Goal: Task Accomplishment & Management: Complete application form

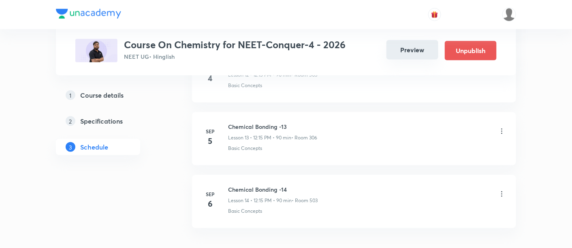
scroll to position [1276, 0]
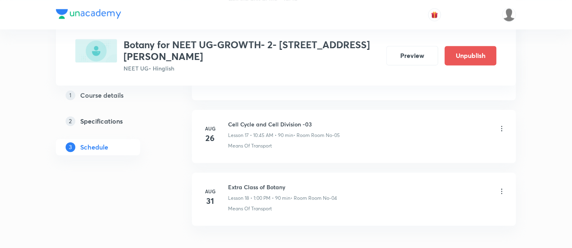
scroll to position [1483, 0]
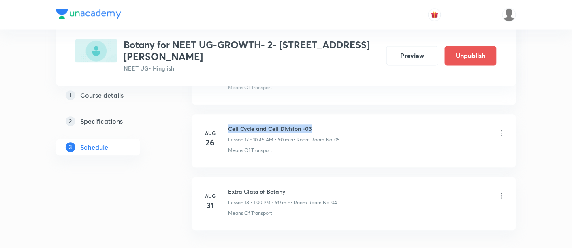
drag, startPoint x: 228, startPoint y: 121, endPoint x: 319, endPoint y: 125, distance: 90.8
click at [319, 125] on h6 "Cell Cycle and Cell Division -03" at bounding box center [284, 128] width 112 height 9
copy h6 "Cell Cycle and Cell Division -03"
click at [319, 126] on h6 "Cell Cycle and Cell Division -03" at bounding box center [284, 128] width 112 height 9
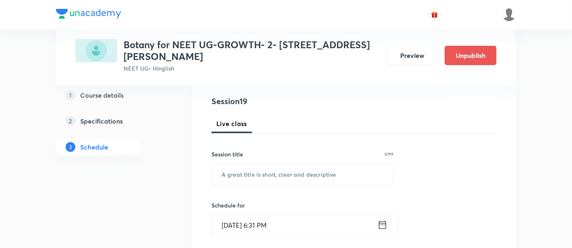
scroll to position [94, 0]
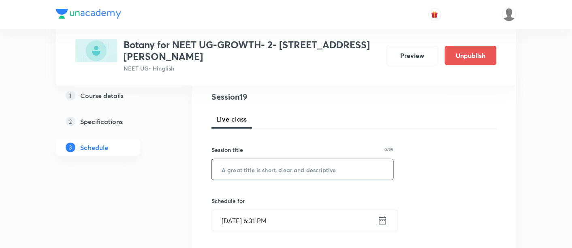
click at [283, 170] on input "text" at bounding box center [302, 169] width 181 height 21
paste input "Cell Cycle and Cell Division -03"
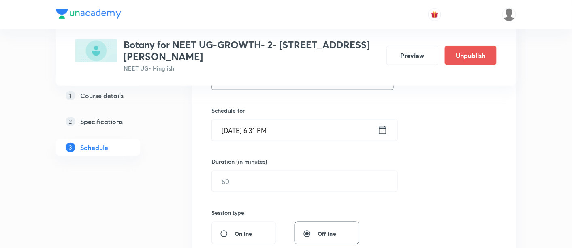
scroll to position [186, 0]
type input "Cell Cycle and Cell Division -04"
click at [386, 130] on icon at bounding box center [383, 128] width 10 height 11
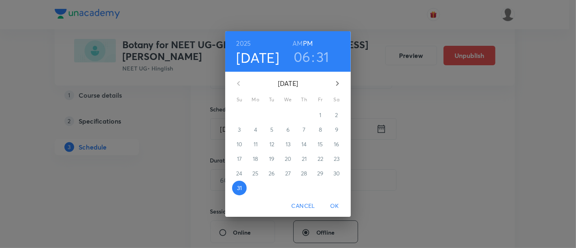
click at [337, 82] on icon "button" at bounding box center [337, 83] width 3 height 5
click at [339, 83] on icon "button" at bounding box center [338, 84] width 10 height 10
click at [290, 115] on span "1" at bounding box center [288, 115] width 15 height 8
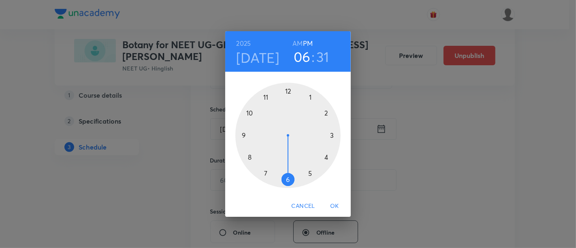
click at [297, 44] on h6 "AM" at bounding box center [297, 43] width 10 height 11
click at [251, 111] on div at bounding box center [287, 135] width 105 height 105
click at [245, 136] on div at bounding box center [287, 135] width 105 height 105
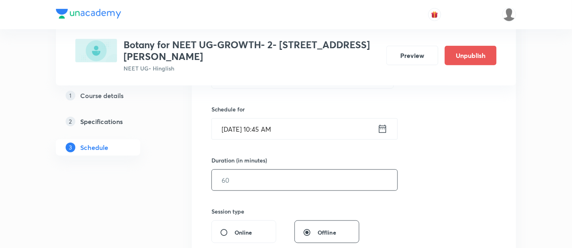
click at [344, 179] on input "text" at bounding box center [305, 180] width 186 height 21
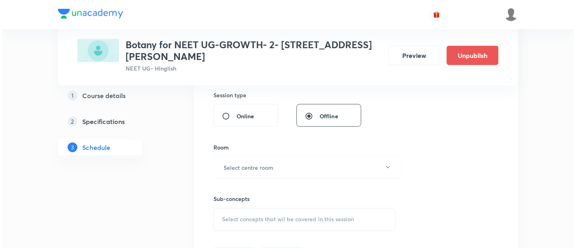
scroll to position [303, 0]
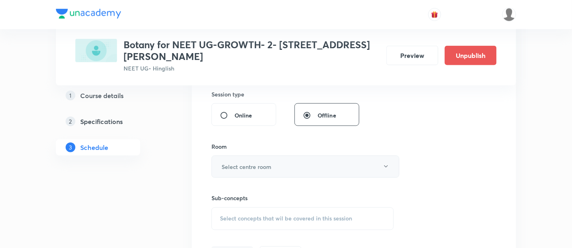
type input "90"
click at [281, 166] on button "Select centre room" at bounding box center [305, 167] width 188 height 22
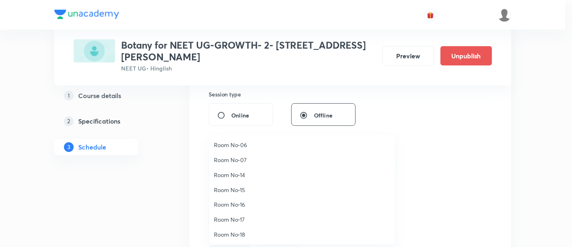
scroll to position [90, 0]
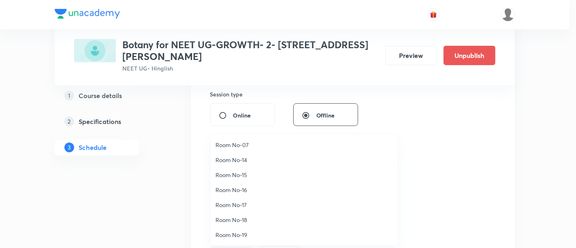
click at [238, 202] on span "Room No-17" at bounding box center [304, 205] width 177 height 9
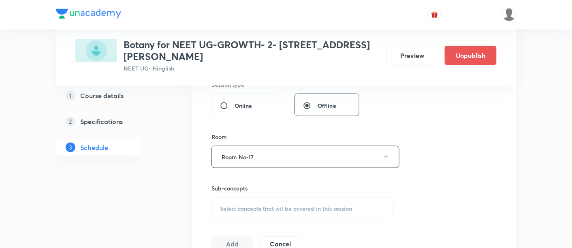
scroll to position [314, 0]
click at [304, 206] on span "Select concepts that wil be covered in this session" at bounding box center [286, 208] width 132 height 6
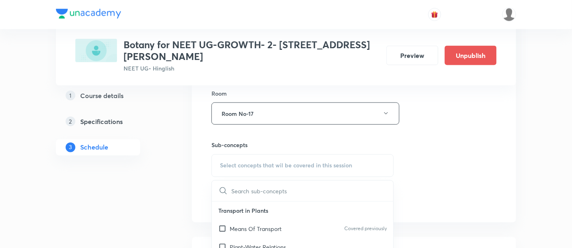
scroll to position [365, 0]
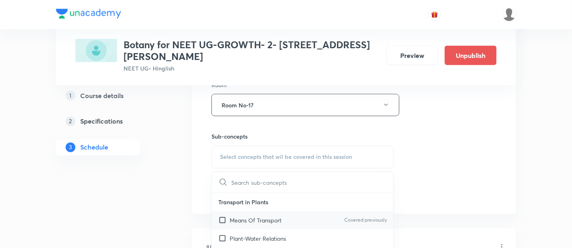
click at [272, 222] on p "Means Of Transport" at bounding box center [256, 220] width 52 height 9
checkbox input "true"
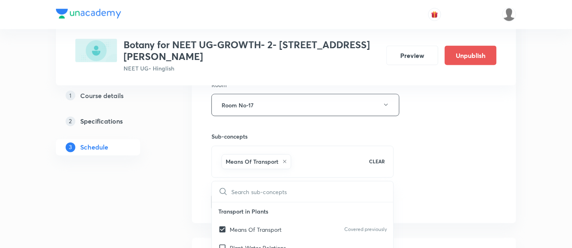
click at [453, 172] on div "Session 19 Live class Session title 32/99 Cell Cycle and Cell Division -04 ​ Sc…" at bounding box center [353, 16] width 285 height 390
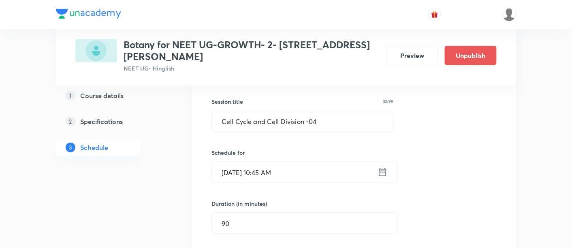
scroll to position [143, 0]
click at [383, 171] on icon at bounding box center [383, 171] width 10 height 11
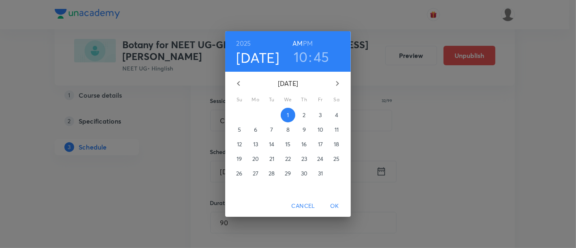
click at [241, 86] on icon "button" at bounding box center [239, 84] width 10 height 10
click at [259, 114] on span "1" at bounding box center [255, 115] width 15 height 8
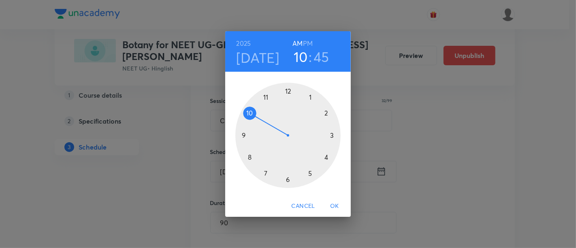
click at [336, 205] on span "OK" at bounding box center [334, 206] width 19 height 10
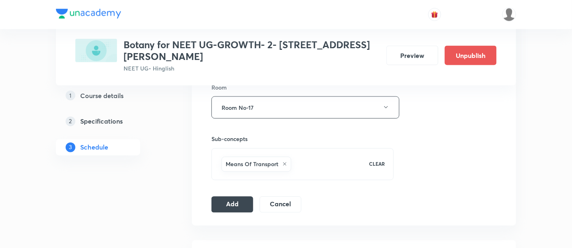
scroll to position [363, 0]
click at [221, 206] on button "Add" at bounding box center [232, 203] width 42 height 16
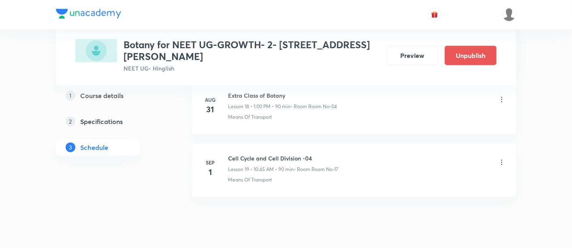
scroll to position [1227, 0]
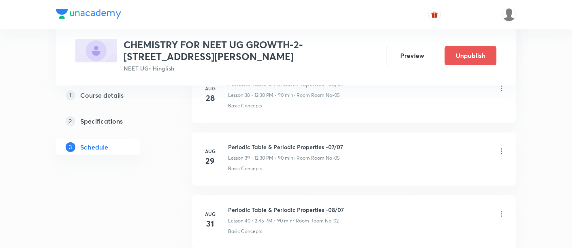
scroll to position [2975, 0]
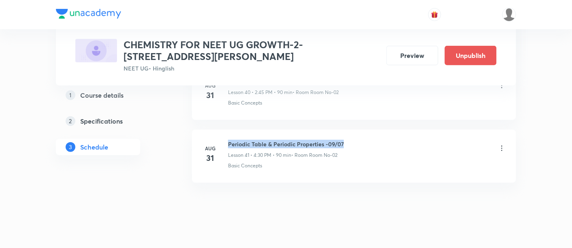
drag, startPoint x: 229, startPoint y: 133, endPoint x: 346, endPoint y: 133, distance: 117.1
click at [346, 140] on div "Periodic Table & Periodic Properties -09/07 Lesson 41 • 4:30 PM • 90 min • Room…" at bounding box center [367, 149] width 278 height 19
copy h6 "Periodic Table & Periodic Properties -09/07"
click at [346, 140] on div "Periodic Table & Periodic Properties -09/07 Lesson 41 • 4:30 PM • 90 min • Room…" at bounding box center [367, 149] width 278 height 19
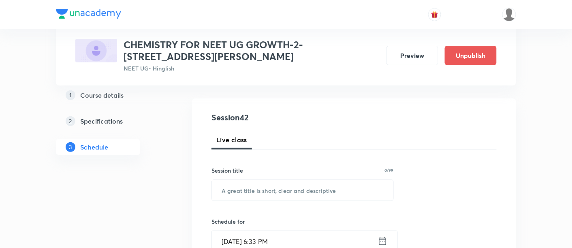
scroll to position [75, 0]
click at [288, 189] on input "text" at bounding box center [302, 189] width 181 height 21
paste input "Periodic Table & Periodic Properties -09/07"
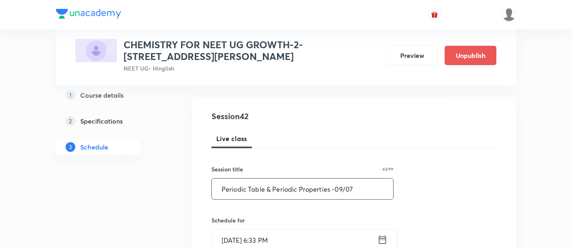
click at [340, 188] on input "Periodic Table & Periodic Properties -09/07" at bounding box center [302, 189] width 181 height 21
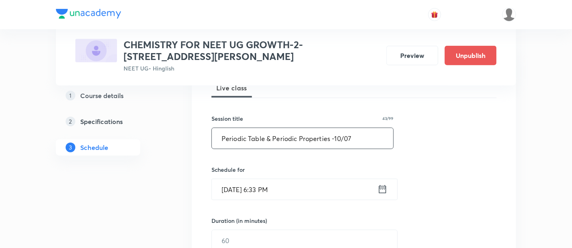
scroll to position [132, 0]
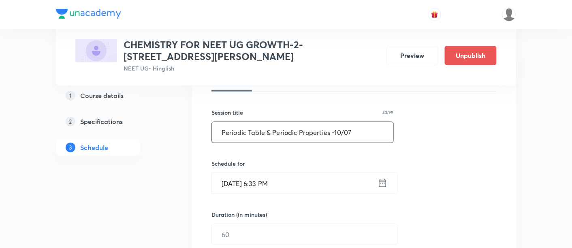
type input "Periodic Table & Periodic Properties -10/07"
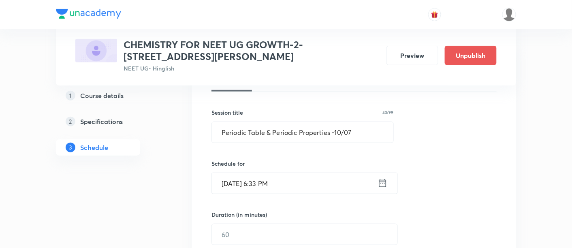
click at [382, 181] on icon at bounding box center [382, 183] width 7 height 8
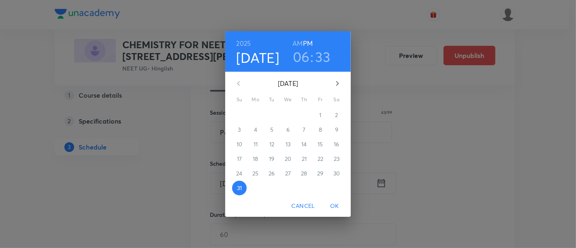
click at [337, 80] on icon "button" at bounding box center [338, 84] width 10 height 10
click at [256, 114] on p "1" at bounding box center [255, 115] width 2 height 8
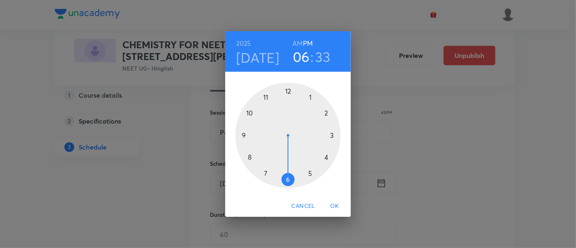
click at [287, 91] on div at bounding box center [287, 135] width 105 height 105
click at [287, 178] on div at bounding box center [287, 135] width 105 height 105
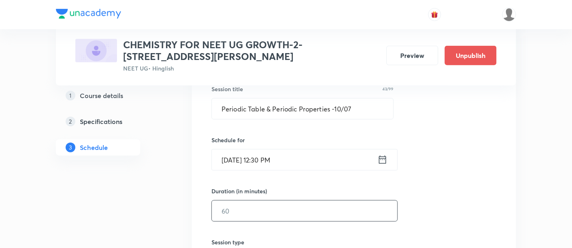
scroll to position [159, 0]
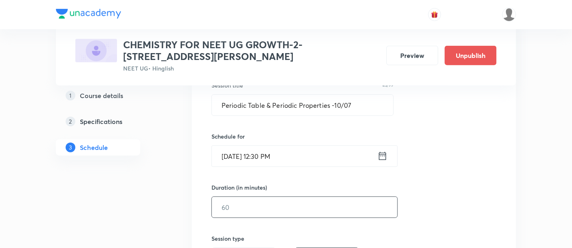
click at [317, 204] on input "text" at bounding box center [305, 207] width 186 height 21
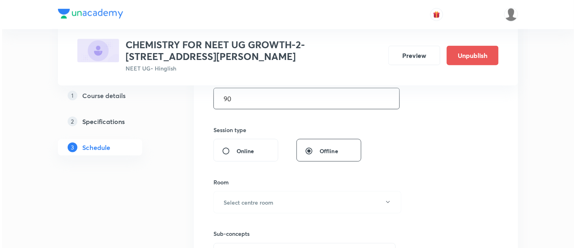
scroll to position [285, 0]
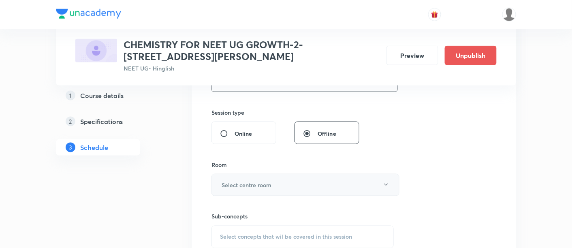
type input "90"
click at [254, 183] on h6 "Select centre room" at bounding box center [247, 185] width 50 height 9
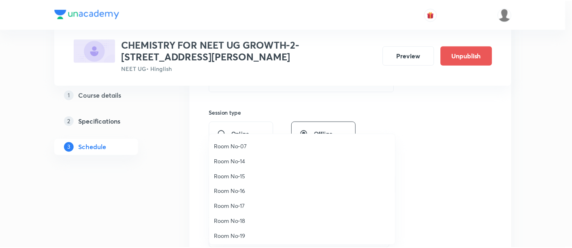
scroll to position [90, 0]
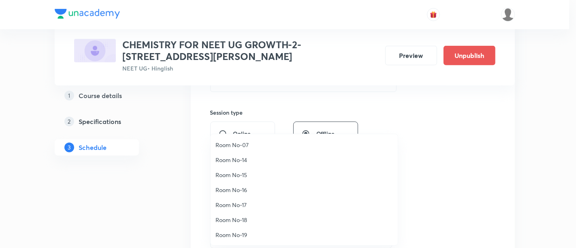
click at [240, 202] on span "Room No-17" at bounding box center [304, 205] width 177 height 9
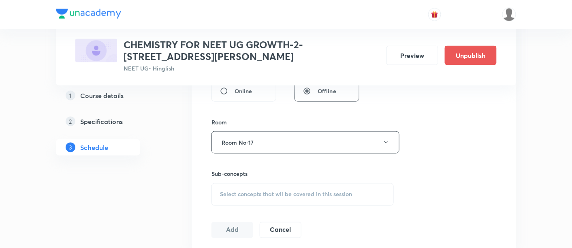
scroll to position [330, 0]
click at [288, 190] on span "Select concepts that wil be covered in this session" at bounding box center [286, 192] width 132 height 6
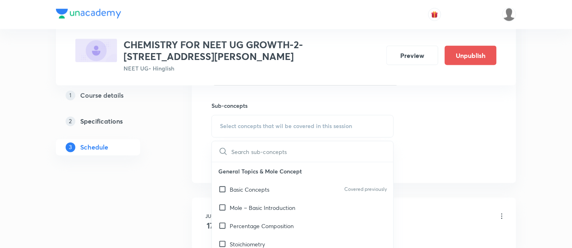
scroll to position [397, 0]
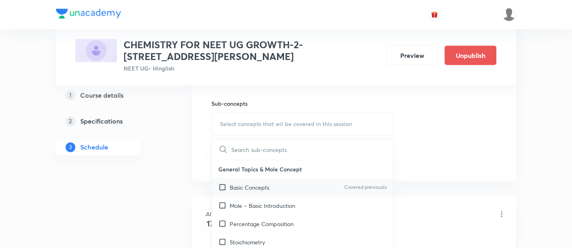
click at [265, 190] on p "Basic Concepts" at bounding box center [250, 188] width 40 height 9
checkbox input "true"
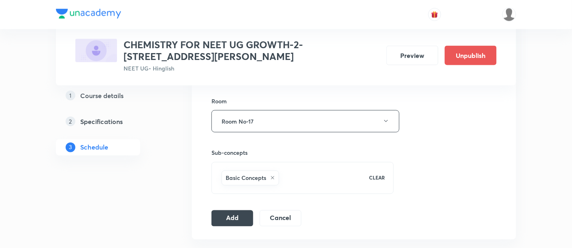
scroll to position [349, 0]
click at [240, 211] on button "Add" at bounding box center [232, 217] width 42 height 16
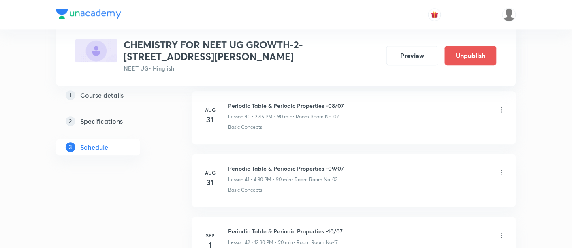
scroll to position [2666, 0]
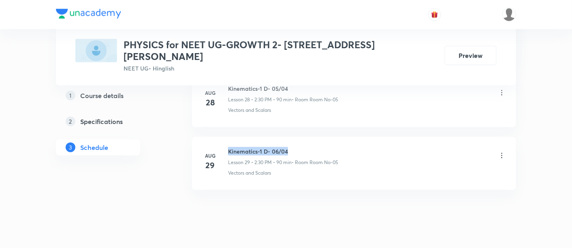
drag, startPoint x: 228, startPoint y: 131, endPoint x: 294, endPoint y: 132, distance: 66.1
click at [294, 147] on h6 "Kinematics-1 D- 06/04" at bounding box center [283, 151] width 110 height 9
copy h6 "Kinematics-1 D- 06/04"
click at [294, 147] on h6 "Kinematics-1 D- 06/04" at bounding box center [283, 151] width 110 height 9
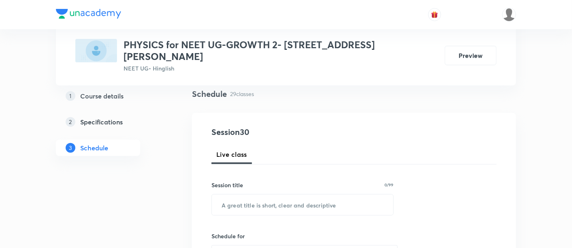
scroll to position [60, 0]
click at [271, 194] on input "text" at bounding box center [302, 204] width 181 height 21
paste input "Kinematics-1 D- 06/04"
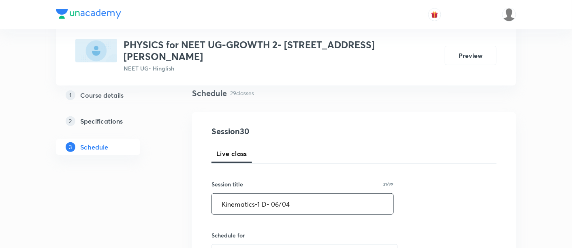
click at [277, 194] on input "Kinematics-1 D- 06/04" at bounding box center [302, 204] width 181 height 21
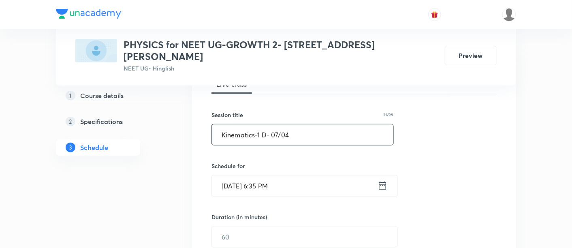
scroll to position [142, 0]
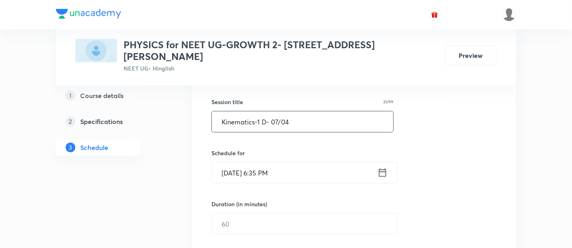
type input "Kinematics-1 D- 07/04"
click at [384, 169] on icon at bounding box center [382, 173] width 7 height 8
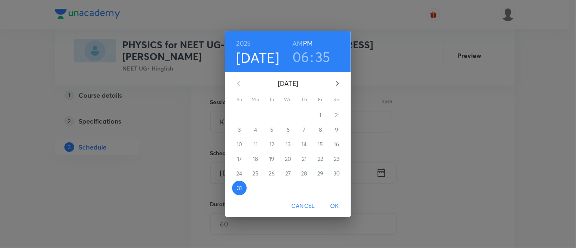
click at [338, 83] on icon "button" at bounding box center [337, 83] width 3 height 5
click at [256, 115] on p "1" at bounding box center [255, 115] width 2 height 8
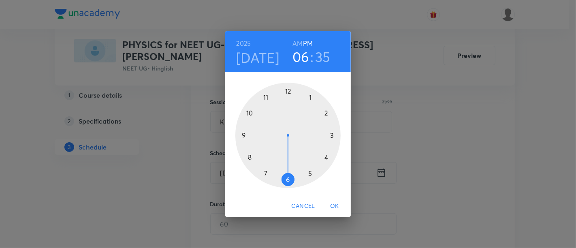
click at [327, 113] on div at bounding box center [287, 135] width 105 height 105
click at [288, 179] on div at bounding box center [287, 135] width 105 height 105
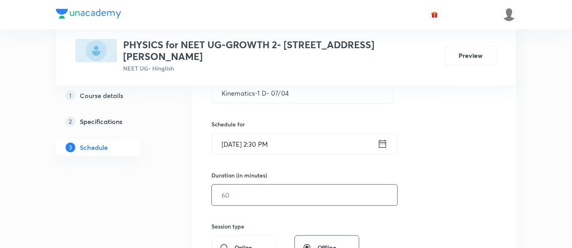
scroll to position [174, 0]
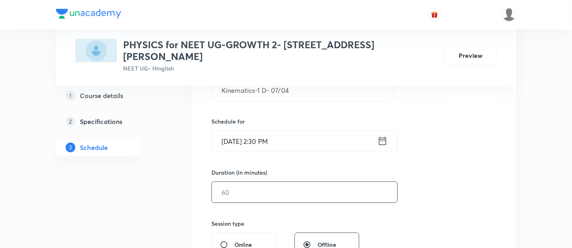
click at [339, 183] on input "text" at bounding box center [305, 192] width 186 height 21
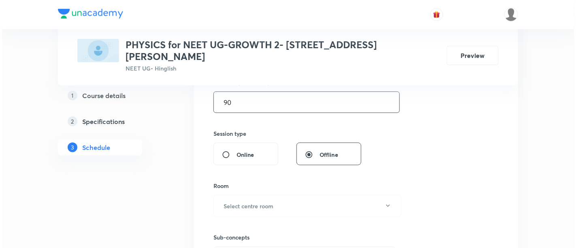
scroll to position [306, 0]
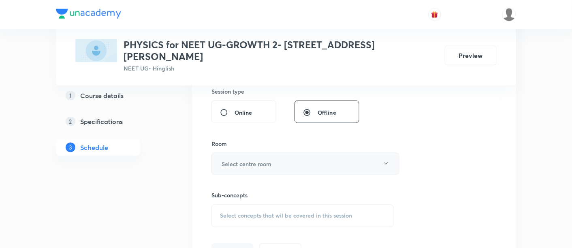
type input "90"
click at [271, 160] on h6 "Select centre room" at bounding box center [247, 164] width 50 height 9
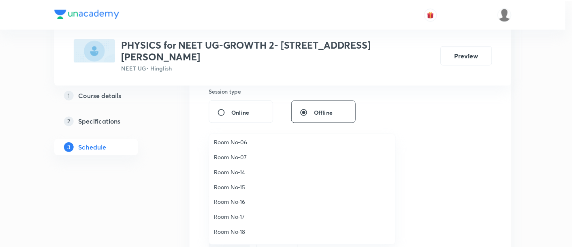
scroll to position [90, 0]
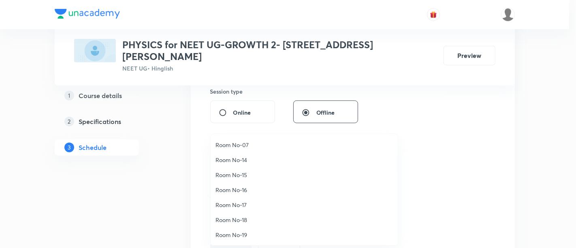
click at [243, 206] on span "Room No-17" at bounding box center [304, 205] width 177 height 9
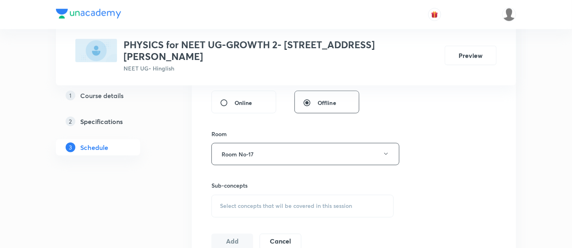
scroll to position [330, 0]
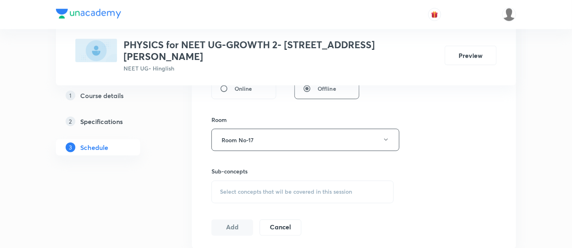
click at [320, 189] on span "Select concepts that wil be covered in this session" at bounding box center [286, 192] width 132 height 6
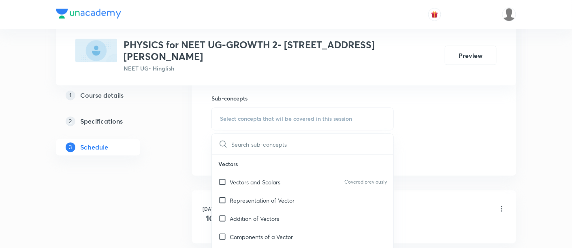
scroll to position [403, 0]
click at [273, 177] on p "Vectors and Scalars" at bounding box center [255, 181] width 51 height 9
checkbox input "true"
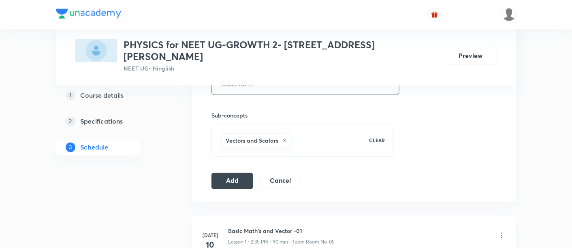
scroll to position [387, 0]
click at [231, 171] on button "Add" at bounding box center [232, 179] width 42 height 16
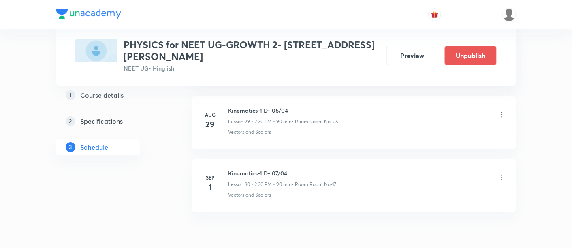
scroll to position [1915, 0]
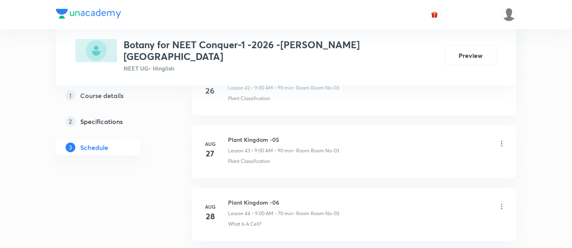
scroll to position [3278, 0]
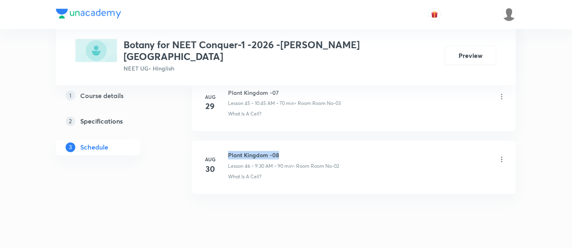
drag, startPoint x: 228, startPoint y: 132, endPoint x: 283, endPoint y: 134, distance: 55.5
click at [283, 151] on h6 "Plant Kingdom -08" at bounding box center [283, 155] width 111 height 9
drag, startPoint x: 228, startPoint y: 131, endPoint x: 284, endPoint y: 133, distance: 56.7
click at [284, 151] on h6 "Plant Kingdom -08" at bounding box center [283, 155] width 111 height 9
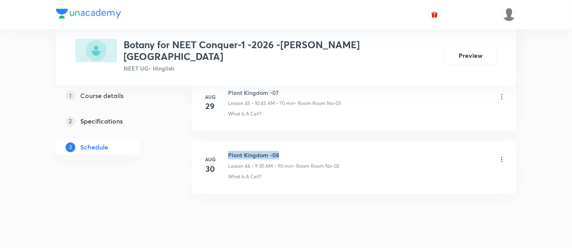
copy h6 "Plant Kingdom -08"
click at [284, 151] on h6 "Plant Kingdom -08" at bounding box center [283, 155] width 111 height 9
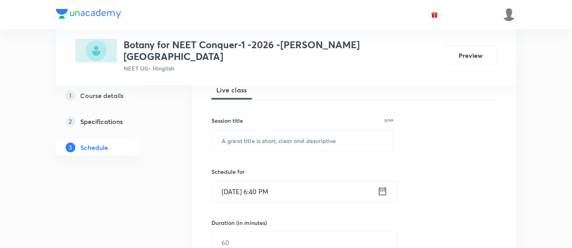
scroll to position [126, 0]
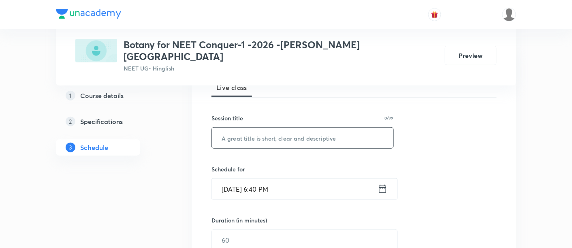
click at [275, 128] on input "text" at bounding box center [302, 138] width 181 height 21
paste input "Plant Kingdom -08"
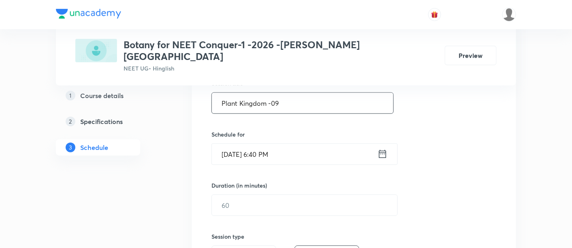
scroll to position [165, 0]
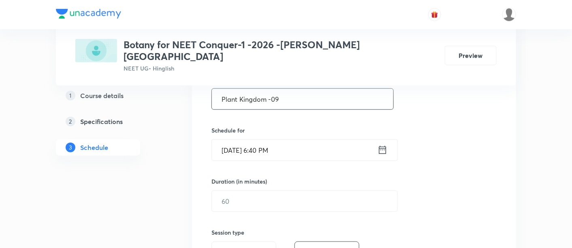
type input "Plant Kingdom -09"
click at [380, 144] on icon at bounding box center [383, 149] width 10 height 11
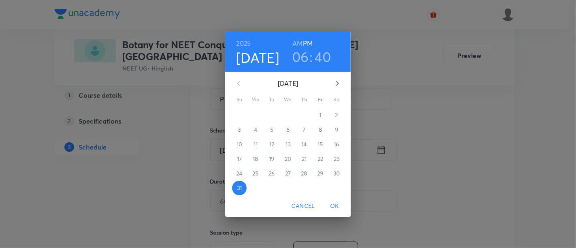
click at [297, 41] on h6 "AM" at bounding box center [297, 43] width 10 height 11
click at [337, 83] on icon "button" at bounding box center [338, 84] width 10 height 10
click at [256, 114] on p "1" at bounding box center [255, 115] width 2 height 8
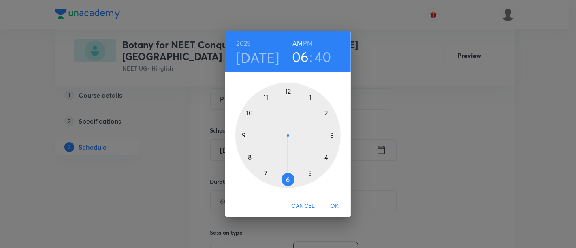
click at [244, 134] on div at bounding box center [287, 135] width 105 height 105
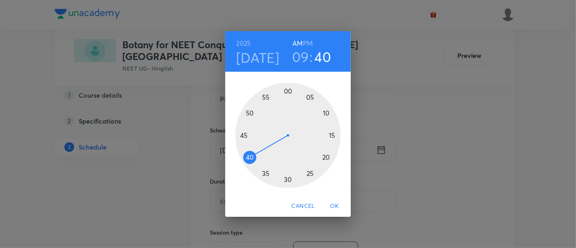
click at [288, 91] on div at bounding box center [287, 135] width 105 height 105
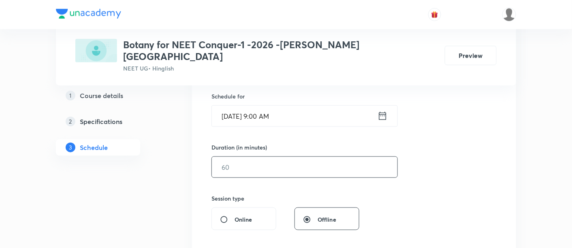
scroll to position [201, 0]
click at [324, 157] on input "text" at bounding box center [305, 165] width 186 height 21
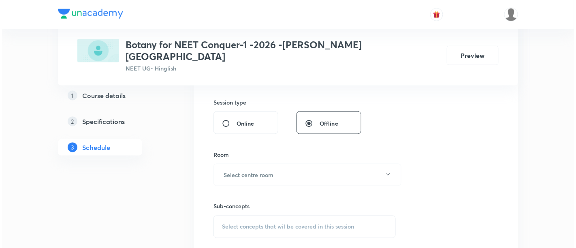
scroll to position [297, 0]
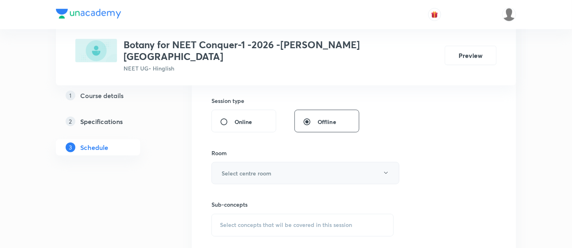
type input "90"
click at [296, 162] on button "Select centre room" at bounding box center [305, 173] width 188 height 22
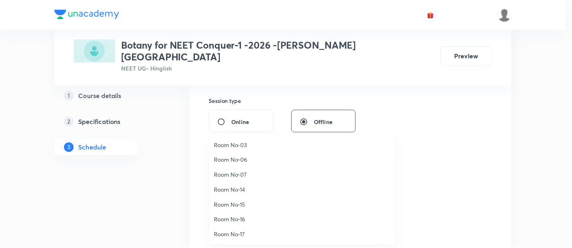
scroll to position [90, 0]
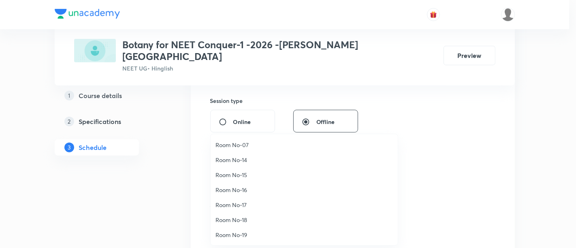
click at [243, 187] on span "Room No-16" at bounding box center [304, 190] width 177 height 9
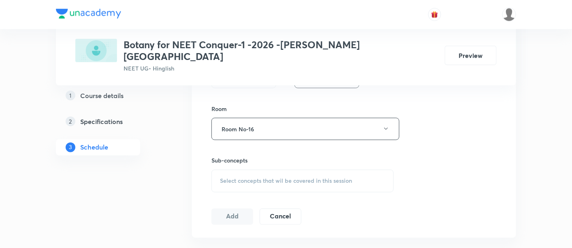
scroll to position [343, 0]
click at [322, 175] on span "Select concepts that wil be covered in this session" at bounding box center [286, 178] width 132 height 6
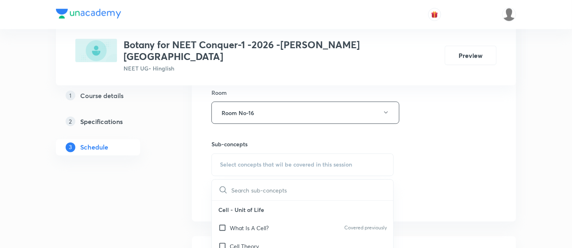
scroll to position [391, 0]
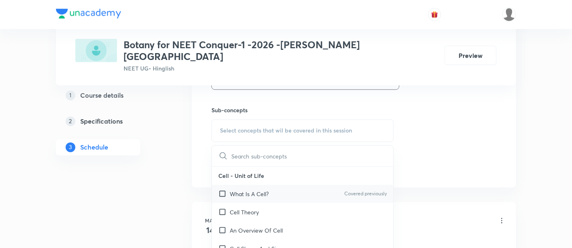
click at [257, 190] on p "What Is A Cell?" at bounding box center [249, 194] width 39 height 9
checkbox input "true"
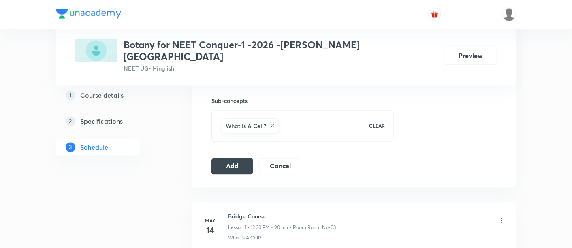
scroll to position [405, 0]
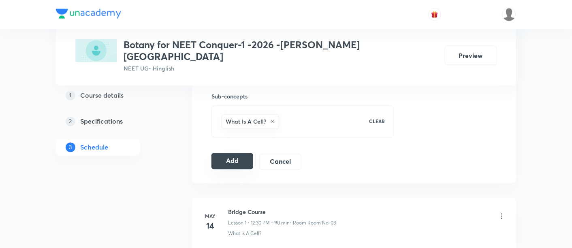
click at [244, 153] on button "Add" at bounding box center [232, 161] width 42 height 16
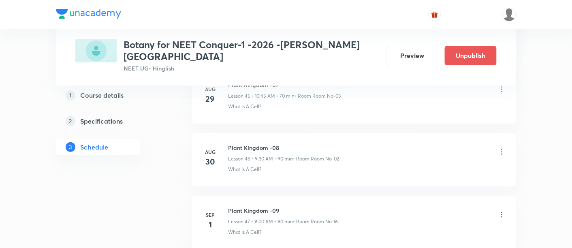
scroll to position [2914, 0]
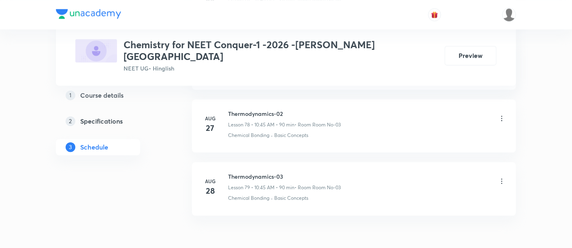
scroll to position [5333, 0]
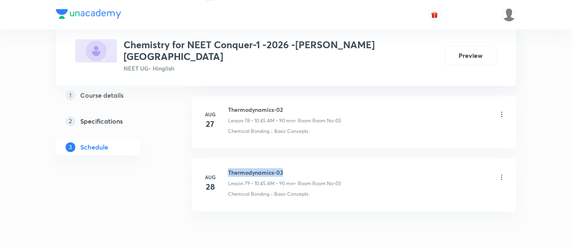
drag, startPoint x: 229, startPoint y: 142, endPoint x: 288, endPoint y: 143, distance: 59.2
click at [288, 168] on h6 "Thermodynamics-03" at bounding box center [284, 172] width 113 height 9
copy h6 "Thermodynamics-03"
click at [288, 168] on h6 "Thermodynamics-03" at bounding box center [284, 172] width 113 height 9
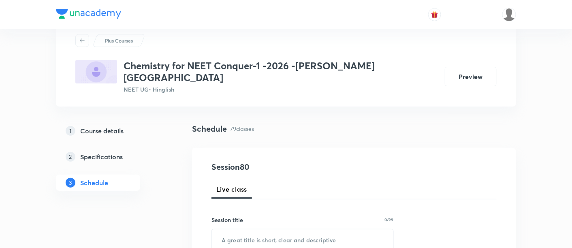
scroll to position [72, 0]
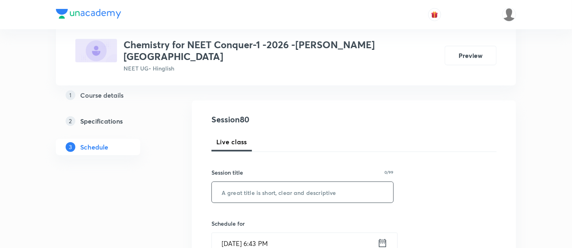
click at [273, 184] on input "text" at bounding box center [302, 192] width 181 height 21
paste input "Thermodynamics-03"
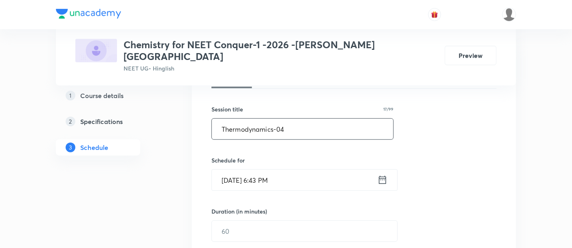
scroll to position [142, 0]
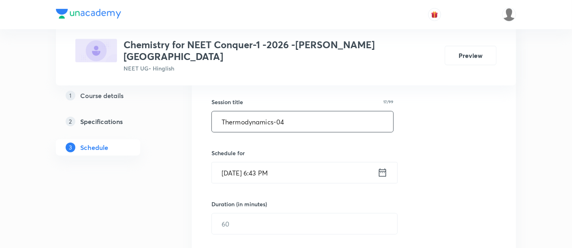
type input "Thermodynamics-04"
click at [382, 167] on icon at bounding box center [383, 172] width 10 height 11
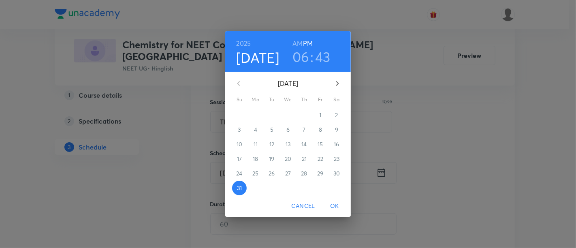
click at [338, 85] on icon "button" at bounding box center [338, 84] width 10 height 10
click at [255, 115] on p "1" at bounding box center [255, 115] width 2 height 8
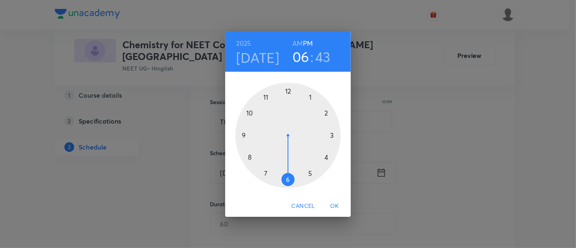
click at [298, 44] on h6 "AM" at bounding box center [297, 43] width 10 height 11
click at [250, 113] on div at bounding box center [287, 135] width 105 height 105
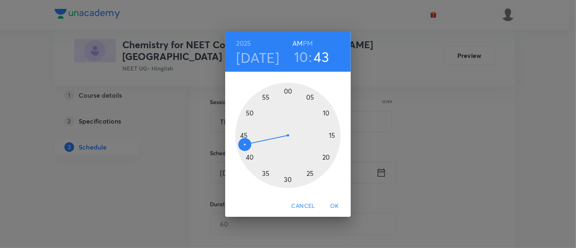
click at [287, 177] on div at bounding box center [287, 135] width 105 height 105
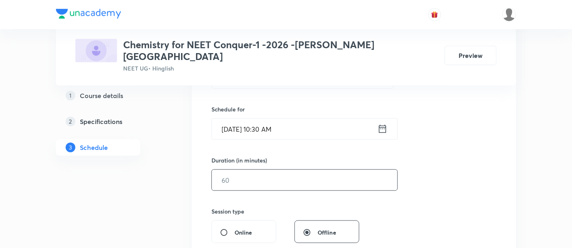
scroll to position [187, 0]
click at [325, 169] on input "text" at bounding box center [305, 179] width 186 height 21
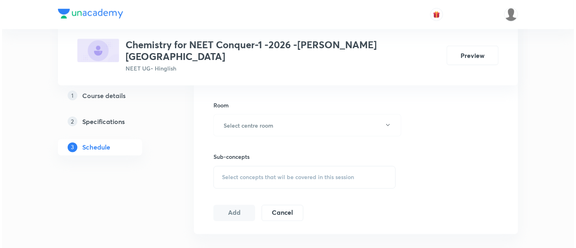
scroll to position [348, 0]
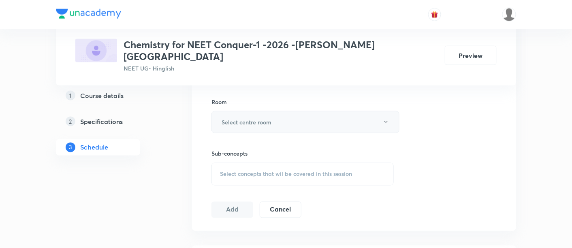
type input "90"
click at [336, 118] on button "Select centre room" at bounding box center [305, 122] width 188 height 22
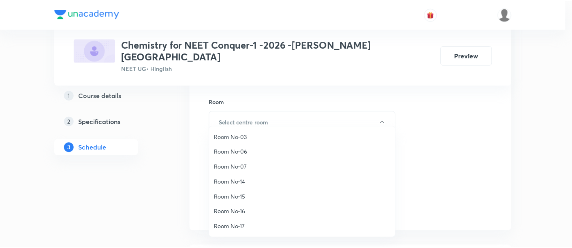
scroll to position [90, 0]
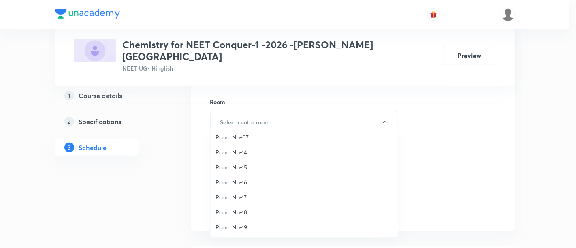
click at [253, 181] on span "Room No-16" at bounding box center [304, 182] width 177 height 9
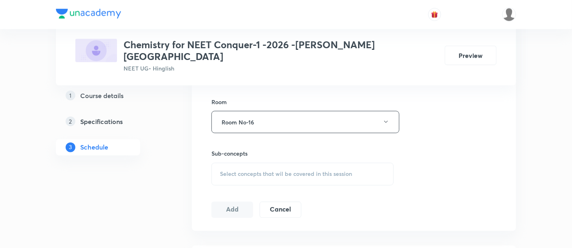
click at [326, 171] on span "Select concepts that wil be covered in this session" at bounding box center [286, 174] width 132 height 6
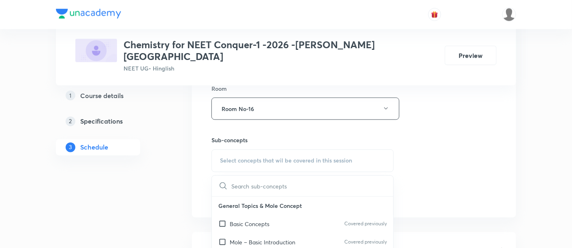
scroll to position [361, 0]
click at [264, 220] on p "Basic Concepts" at bounding box center [250, 224] width 40 height 9
checkbox input "true"
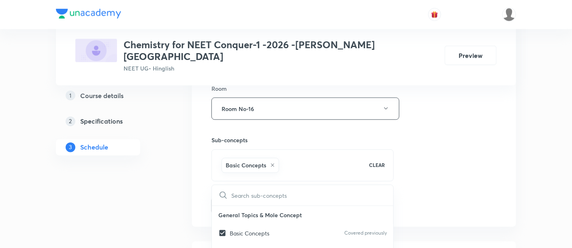
click at [468, 147] on div "Session 80 Live class Session title 17/99 Thermodynamics-04 ​ Schedule for Sep …" at bounding box center [353, 19] width 285 height 390
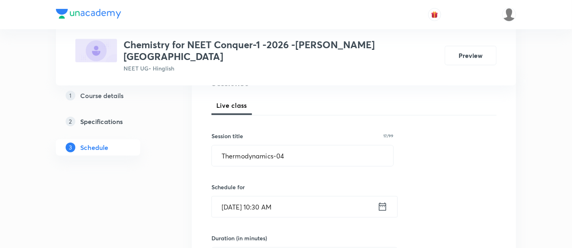
scroll to position [109, 0]
click at [382, 202] on icon at bounding box center [382, 206] width 7 height 8
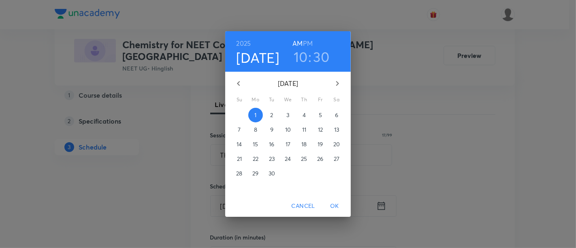
click at [324, 57] on h3 "30" at bounding box center [322, 56] width 16 height 17
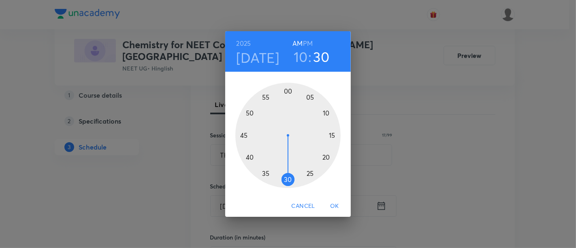
click at [242, 136] on div at bounding box center [287, 135] width 105 height 105
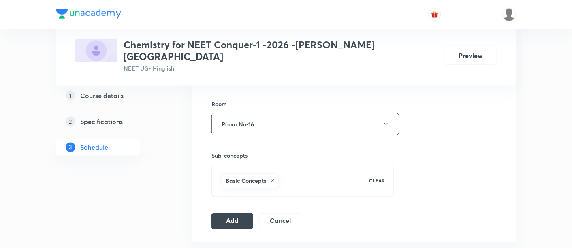
scroll to position [346, 0]
click at [249, 212] on button "Add" at bounding box center [232, 220] width 42 height 16
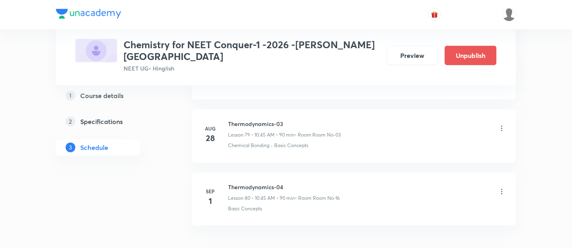
scroll to position [5035, 0]
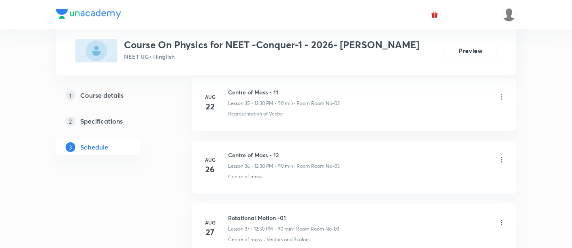
scroll to position [2841, 0]
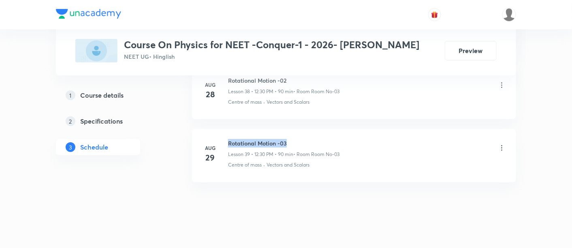
drag, startPoint x: 228, startPoint y: 132, endPoint x: 290, endPoint y: 134, distance: 62.0
click at [290, 139] on h6 "Rotational Motion -03" at bounding box center [283, 143] width 111 height 9
copy h6 "Rotational Motion -03"
click at [291, 139] on h6 "Rotational Motion -03" at bounding box center [283, 143] width 111 height 9
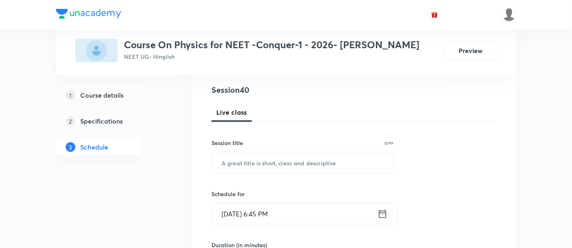
scroll to position [94, 0]
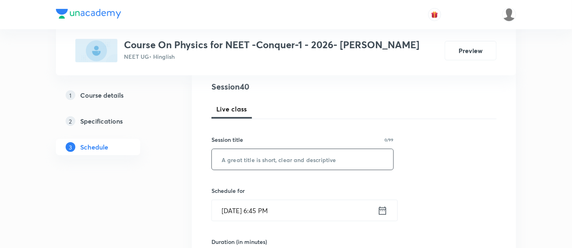
click at [276, 157] on input "text" at bounding box center [302, 159] width 181 height 21
paste input "Rotational Motion -03"
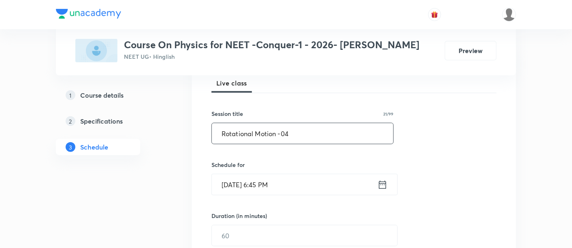
scroll to position [124, 0]
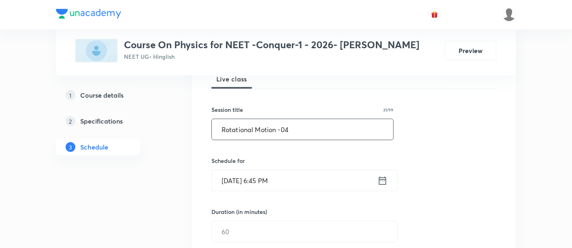
type input "Rotational Motion -04"
click at [382, 181] on icon at bounding box center [383, 180] width 10 height 11
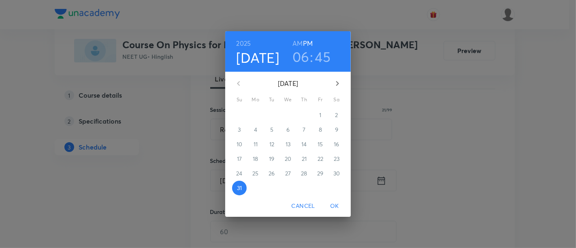
click at [337, 81] on icon "button" at bounding box center [338, 84] width 10 height 10
click at [254, 116] on span "1" at bounding box center [255, 115] width 15 height 8
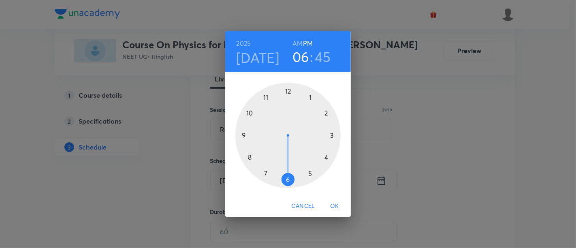
click at [289, 90] on div at bounding box center [287, 135] width 105 height 105
click at [288, 179] on div at bounding box center [287, 135] width 105 height 105
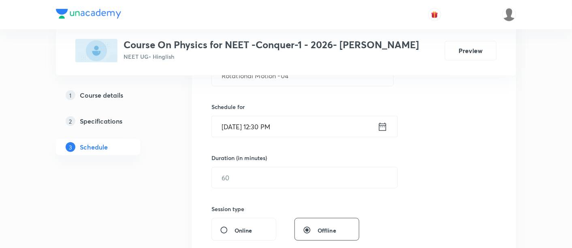
scroll to position [180, 0]
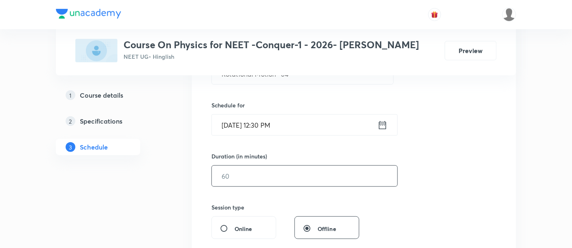
click at [335, 177] on input "text" at bounding box center [305, 176] width 186 height 21
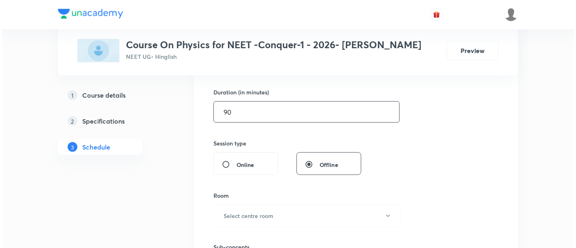
scroll to position [292, 0]
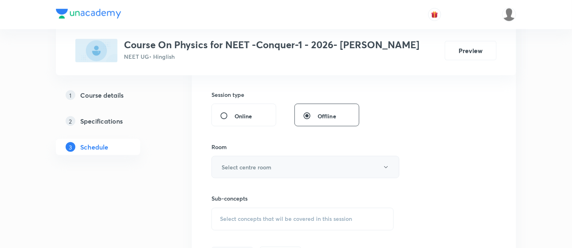
type input "90"
click at [276, 164] on button "Select centre room" at bounding box center [305, 167] width 188 height 22
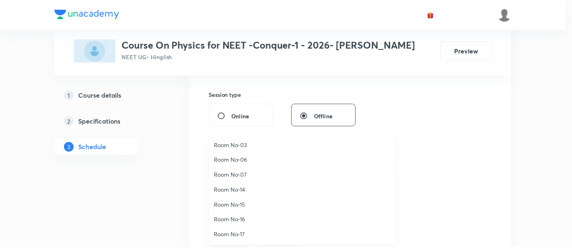
scroll to position [69, 0]
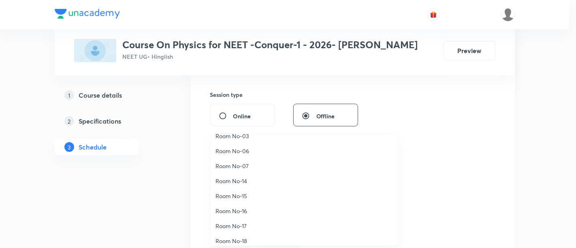
click at [245, 210] on span "Room No-16" at bounding box center [304, 211] width 177 height 9
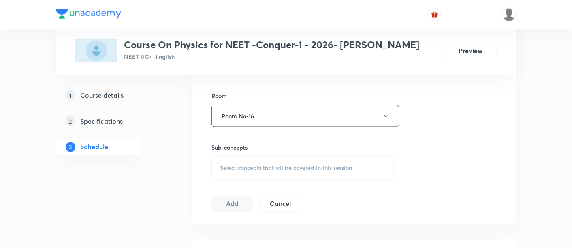
scroll to position [345, 0]
click at [318, 166] on span "Select concepts that wil be covered in this session" at bounding box center [286, 167] width 132 height 6
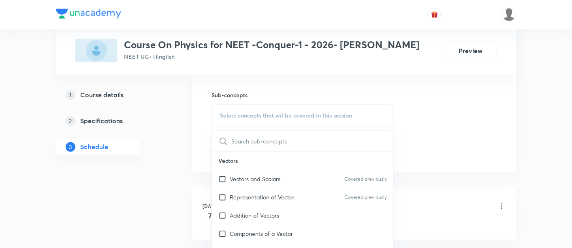
scroll to position [402, 0]
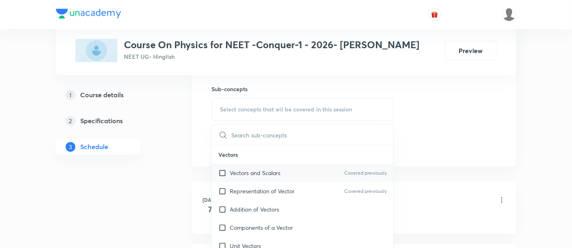
click at [272, 172] on p "Vectors and Scalars" at bounding box center [255, 173] width 51 height 9
checkbox input "true"
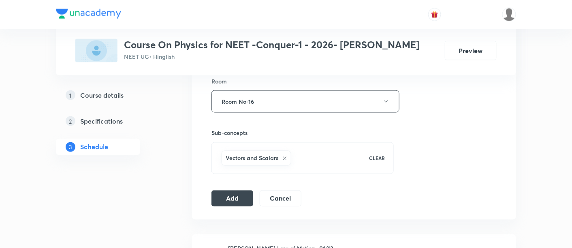
scroll to position [361, 0]
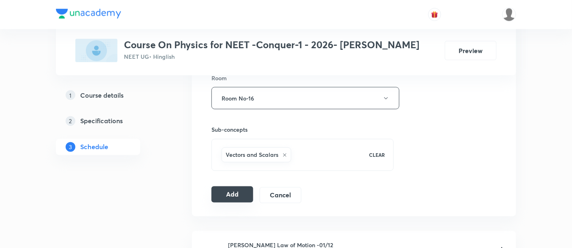
click at [232, 190] on button "Add" at bounding box center [232, 194] width 42 height 16
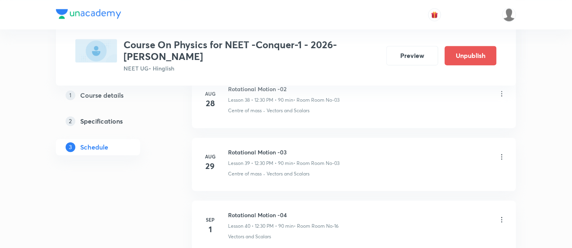
scroll to position [2542, 0]
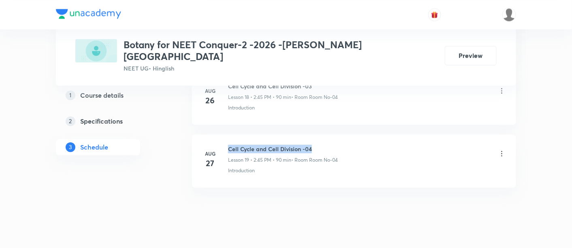
drag, startPoint x: 228, startPoint y: 132, endPoint x: 317, endPoint y: 131, distance: 89.5
click at [317, 145] on h6 "Cell Cycle and Cell Division -04" at bounding box center [283, 149] width 110 height 9
copy h6 "Cell Cycle and Cell Division -04"
click at [317, 145] on h6 "Cell Cycle and Cell Division -04" at bounding box center [283, 149] width 110 height 9
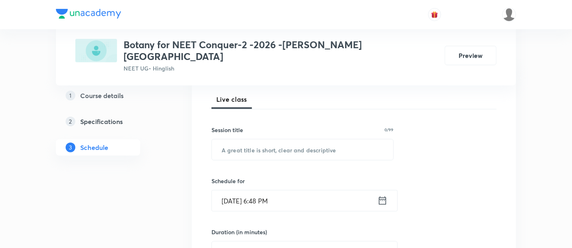
scroll to position [139, 0]
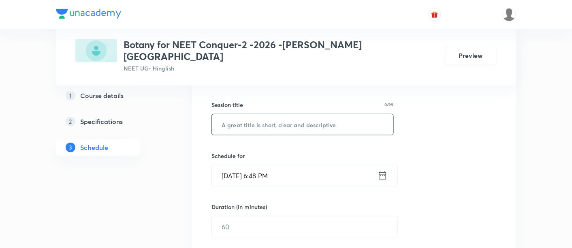
click at [302, 117] on input "text" at bounding box center [302, 124] width 181 height 21
paste input "Cell Cycle and Cell Division -04"
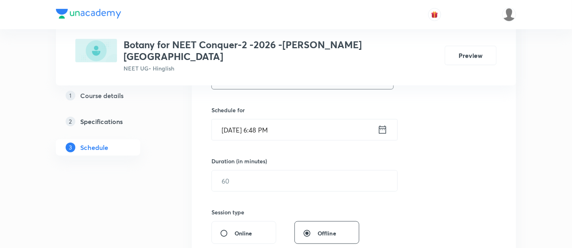
scroll to position [189, 0]
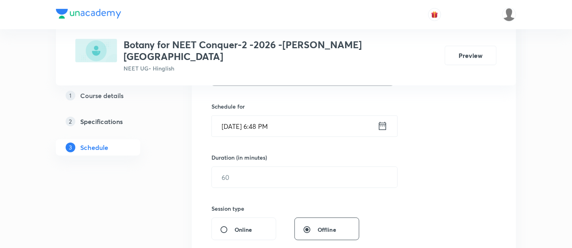
type input "Cell Cycle and Cell Division -05"
click at [383, 122] on icon at bounding box center [382, 126] width 7 height 8
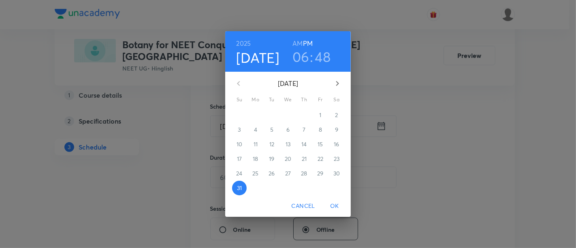
click at [339, 86] on icon "button" at bounding box center [338, 84] width 10 height 10
click at [256, 115] on p "1" at bounding box center [255, 115] width 2 height 8
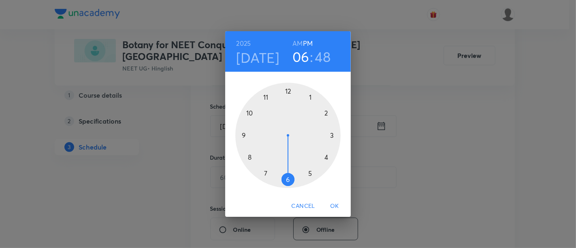
click at [326, 111] on div at bounding box center [287, 135] width 105 height 105
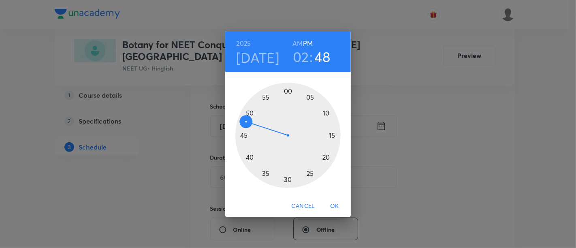
click at [248, 135] on div at bounding box center [287, 135] width 105 height 105
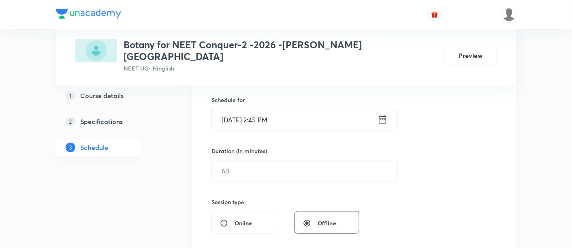
scroll to position [201, 0]
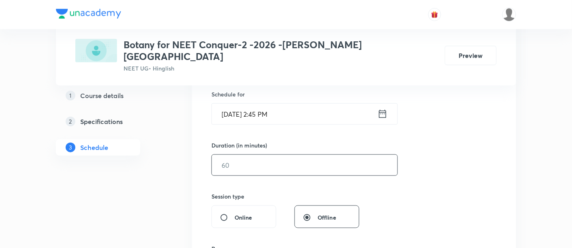
click at [359, 155] on input "text" at bounding box center [305, 165] width 186 height 21
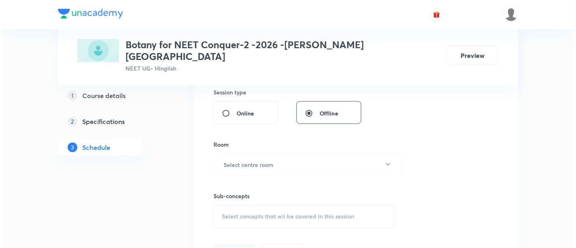
scroll to position [315, 0]
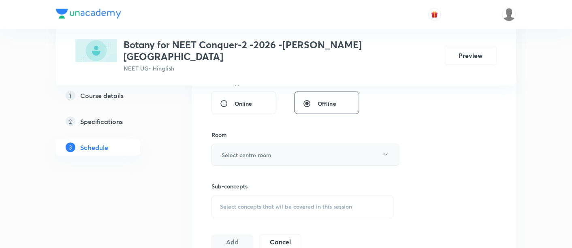
type input "90"
click at [371, 144] on button "Select centre room" at bounding box center [305, 155] width 188 height 22
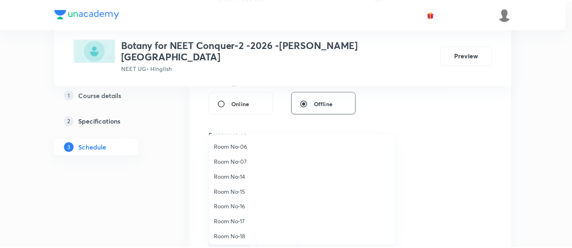
scroll to position [90, 0]
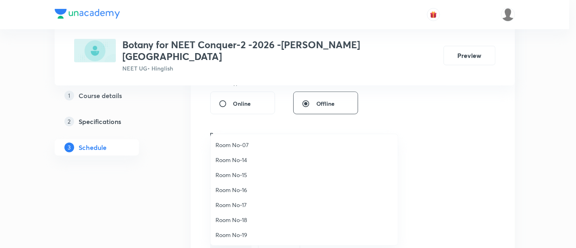
click at [245, 219] on span "Room No-18" at bounding box center [304, 220] width 177 height 9
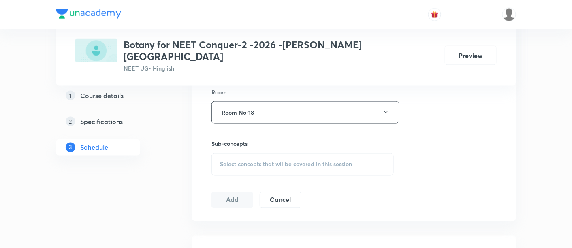
scroll to position [359, 0]
click at [322, 160] on span "Select concepts that wil be covered in this session" at bounding box center [286, 163] width 132 height 6
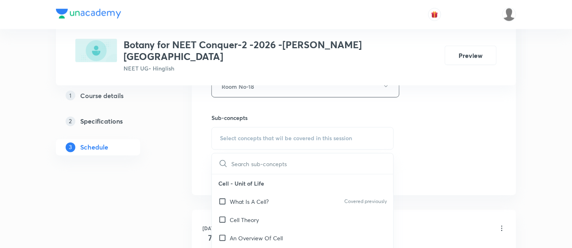
scroll to position [388, 0]
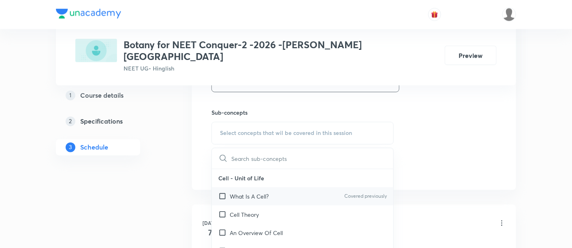
click at [255, 192] on p "What Is A Cell?" at bounding box center [249, 196] width 39 height 9
checkbox input "true"
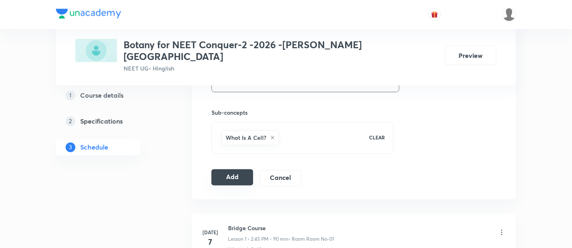
click at [239, 169] on button "Add" at bounding box center [232, 177] width 42 height 16
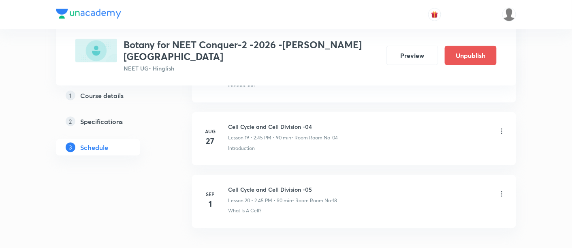
scroll to position [1280, 0]
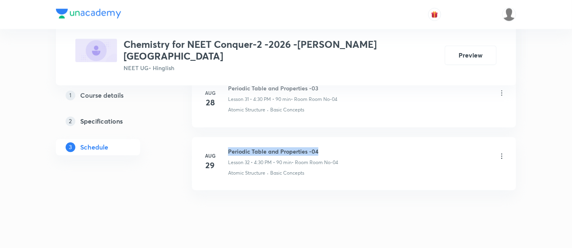
drag, startPoint x: 228, startPoint y: 131, endPoint x: 323, endPoint y: 135, distance: 95.3
click at [323, 147] on h6 "Periodic Table and Properties -04" at bounding box center [283, 151] width 110 height 9
copy h6 "Periodic Table and Properties -04"
click at [323, 147] on h6 "Periodic Table and Properties -04" at bounding box center [283, 151] width 110 height 9
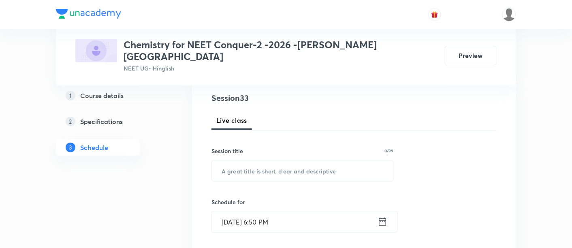
scroll to position [120, 0]
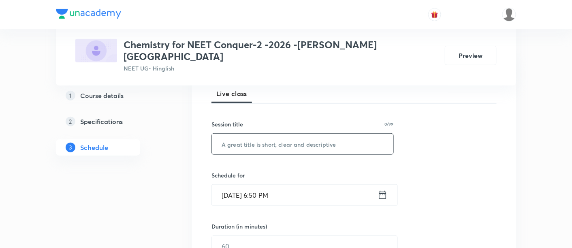
click at [297, 134] on input "text" at bounding box center [302, 144] width 181 height 21
paste input "Periodic Table and Properties -04"
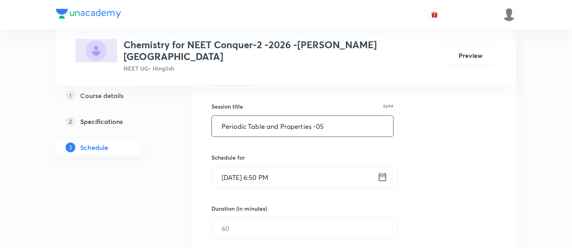
type input "Periodic Table and Properties -05"
click at [382, 173] on icon at bounding box center [382, 177] width 7 height 8
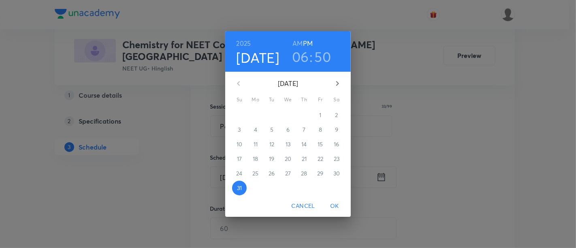
click at [338, 81] on icon "button" at bounding box center [338, 84] width 10 height 10
click at [256, 115] on p "1" at bounding box center [255, 115] width 2 height 8
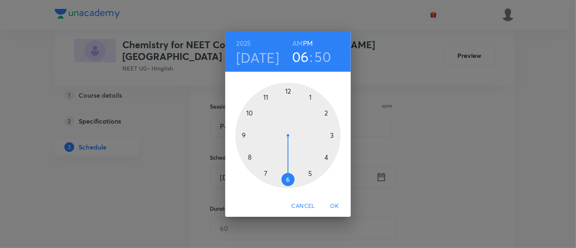
click at [325, 158] on div at bounding box center [287, 135] width 105 height 105
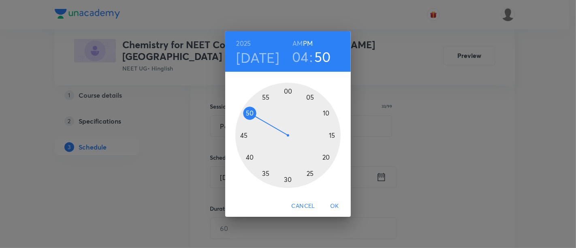
click at [288, 179] on div at bounding box center [287, 135] width 105 height 105
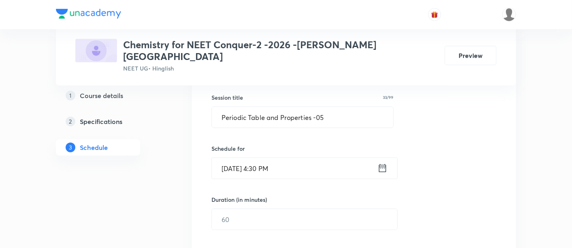
scroll to position [157, 0]
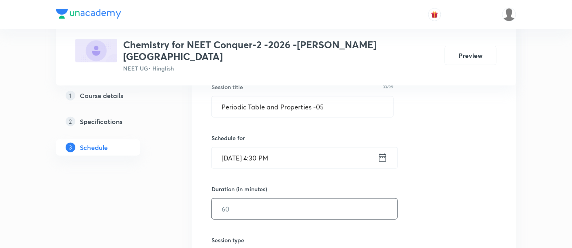
click at [325, 199] on input "text" at bounding box center [305, 209] width 186 height 21
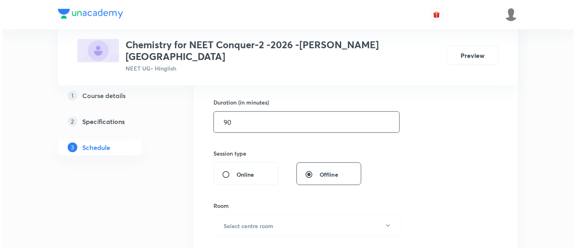
scroll to position [268, 0]
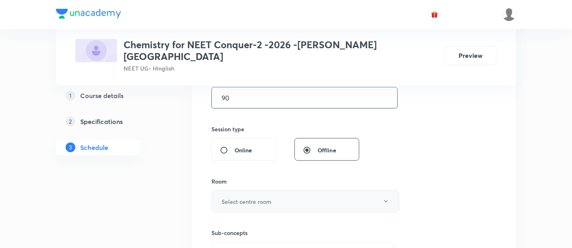
type input "90"
click at [263, 197] on h6 "Select centre room" at bounding box center [247, 201] width 50 height 9
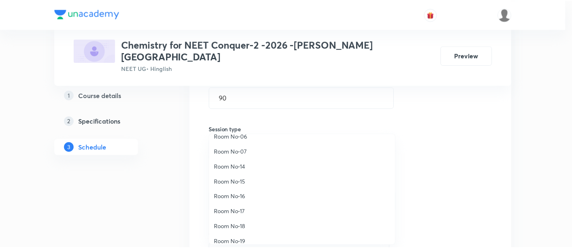
scroll to position [90, 0]
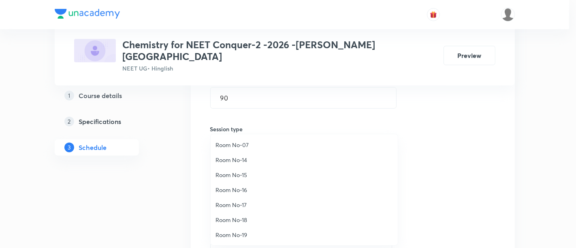
click at [243, 221] on span "Room No-18" at bounding box center [304, 220] width 177 height 9
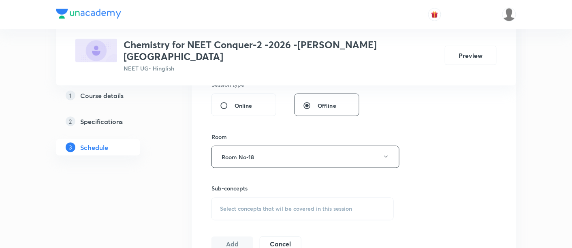
scroll to position [314, 0]
click at [321, 205] on span "Select concepts that wil be covered in this session" at bounding box center [286, 208] width 132 height 6
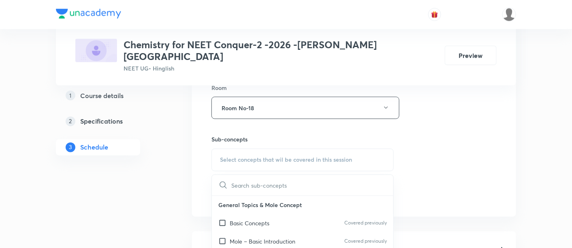
scroll to position [372, 0]
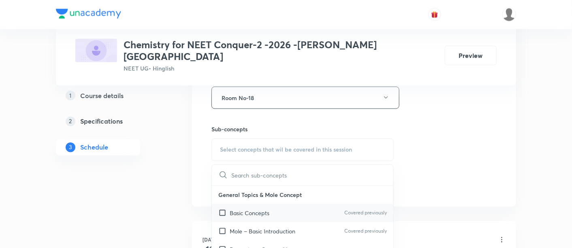
click at [279, 204] on div "Basic Concepts Covered previously" at bounding box center [302, 213] width 181 height 18
checkbox input "true"
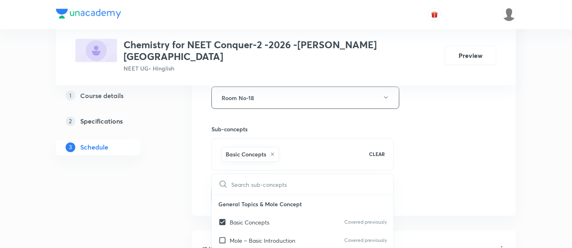
click at [458, 148] on div "Session 33 Live class Session title 33/99 Periodic Table and Properties -05 ​ S…" at bounding box center [353, 8] width 285 height 390
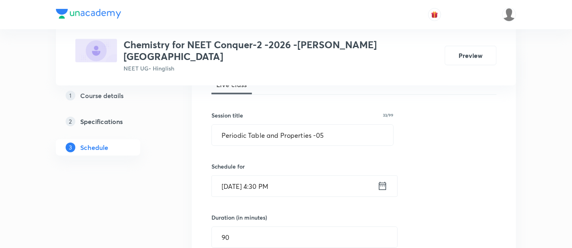
scroll to position [132, 0]
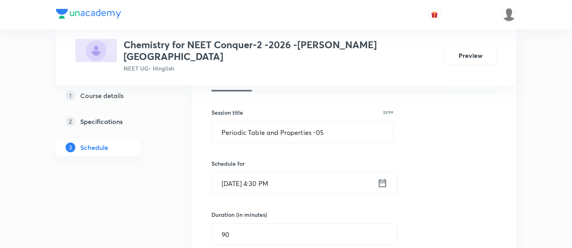
click at [458, 148] on div "Session 33 Live class Session title 33/99 Periodic Table and Properties -05 ​ S…" at bounding box center [353, 248] width 285 height 390
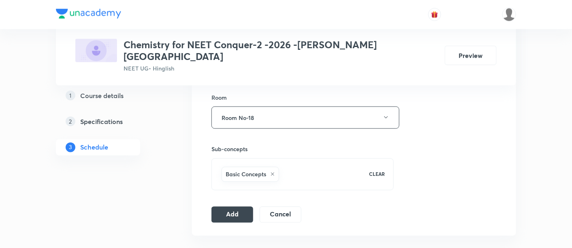
scroll to position [354, 0]
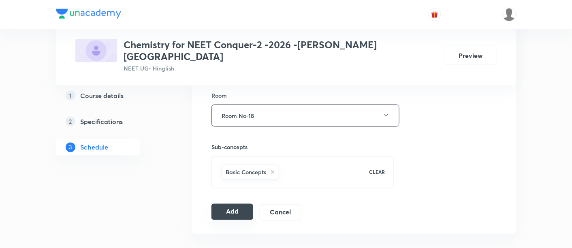
click at [242, 204] on button "Add" at bounding box center [232, 212] width 42 height 16
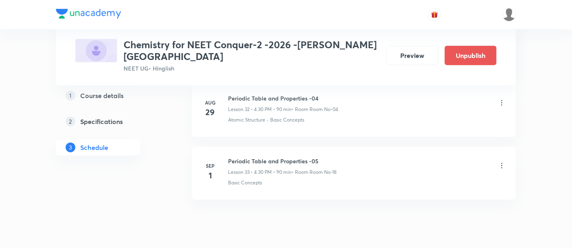
scroll to position [2094, 0]
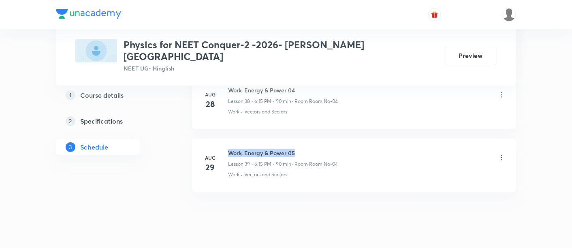
drag, startPoint x: 230, startPoint y: 132, endPoint x: 298, endPoint y: 134, distance: 67.7
click at [298, 149] on h6 "Work, Energy & Power 05" at bounding box center [283, 153] width 110 height 9
copy h6 "Work, Energy & Power 05"
click at [298, 149] on h6 "Work, Energy & Power 05" at bounding box center [283, 153] width 110 height 9
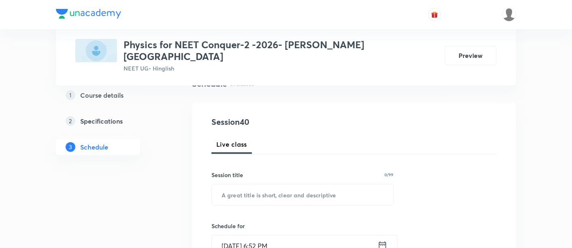
scroll to position [81, 0]
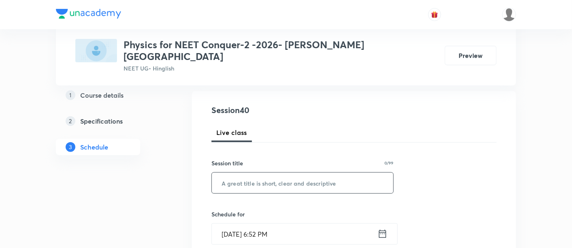
click at [271, 173] on input "text" at bounding box center [302, 183] width 181 height 21
paste input "Work, Energy & Power 05"
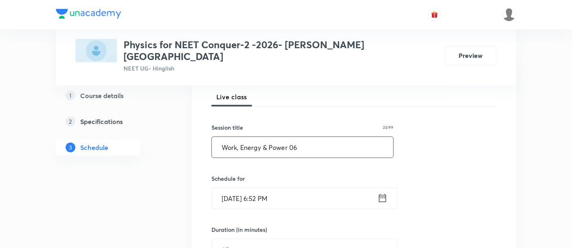
scroll to position [138, 0]
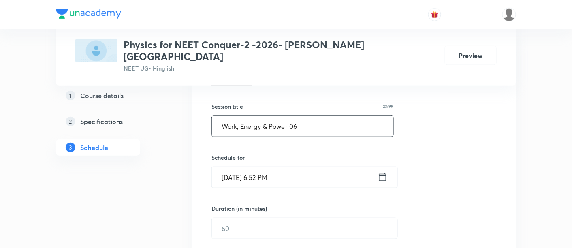
click at [289, 118] on input "Work, Energy & Power 06" at bounding box center [302, 126] width 181 height 21
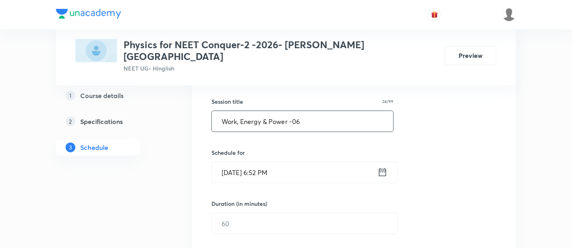
scroll to position [148, 0]
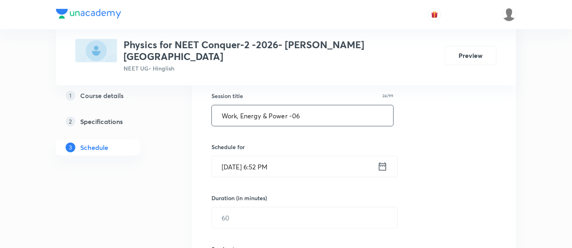
type input "Work, Energy & Power -06"
click at [383, 162] on icon at bounding box center [382, 166] width 7 height 8
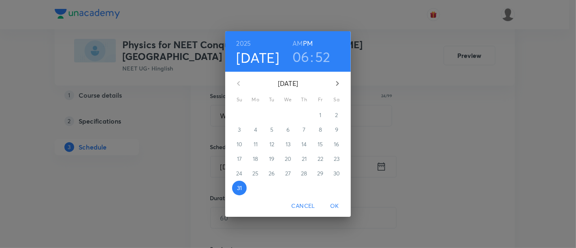
click at [339, 80] on icon "button" at bounding box center [338, 84] width 10 height 10
click at [257, 115] on span "1" at bounding box center [255, 115] width 15 height 8
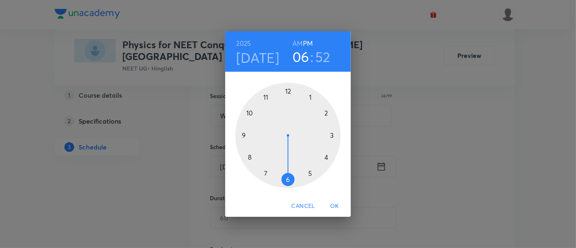
click at [288, 177] on div at bounding box center [287, 135] width 105 height 105
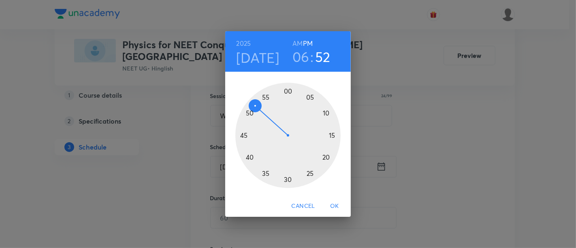
click at [333, 136] on div at bounding box center [287, 135] width 105 height 105
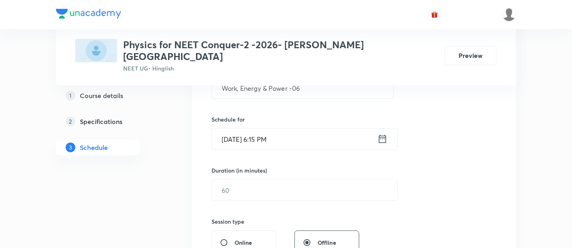
scroll to position [178, 0]
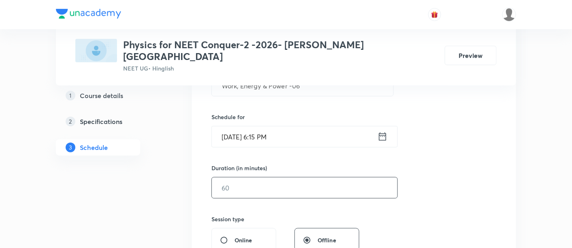
click at [350, 177] on input "text" at bounding box center [305, 187] width 186 height 21
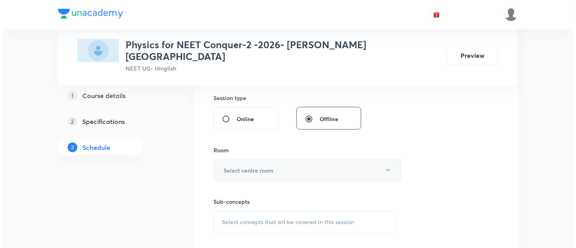
scroll to position [304, 0]
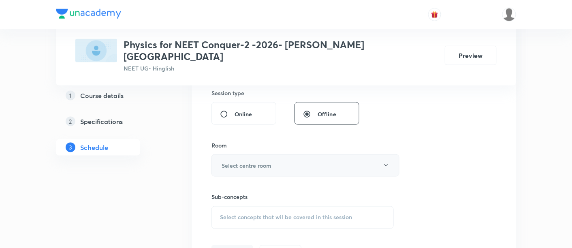
type input "90"
click at [277, 157] on button "Select centre room" at bounding box center [305, 165] width 188 height 22
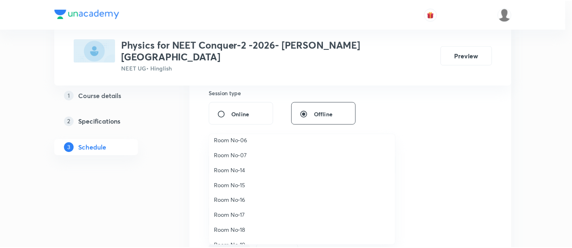
scroll to position [90, 0]
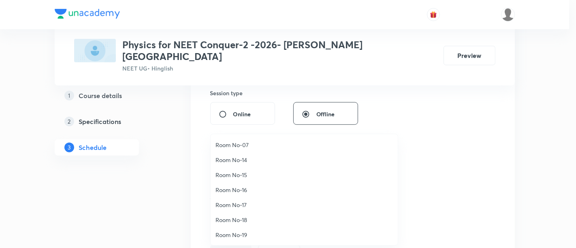
click at [239, 217] on span "Room No-18" at bounding box center [304, 220] width 177 height 9
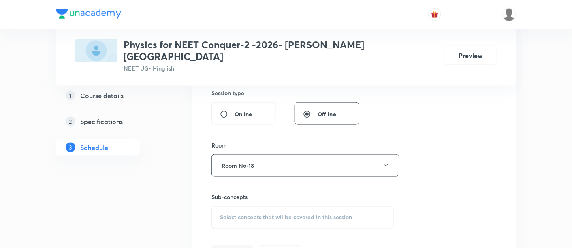
click at [340, 214] on span "Select concepts that wil be covered in this session" at bounding box center [286, 217] width 132 height 6
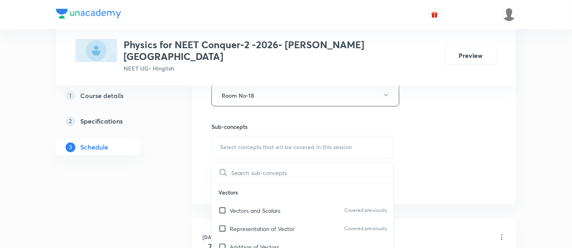
scroll to position [405, 0]
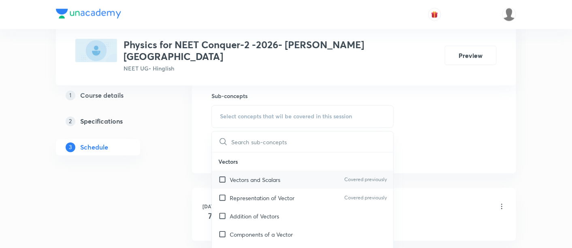
click at [275, 176] on p "Vectors and Scalars" at bounding box center [255, 180] width 51 height 9
checkbox input "true"
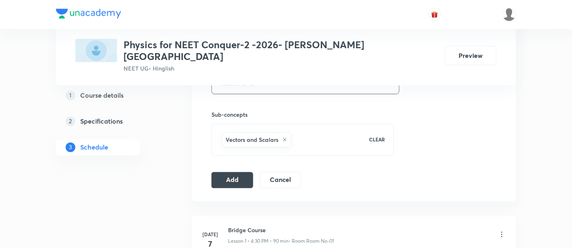
scroll to position [395, 0]
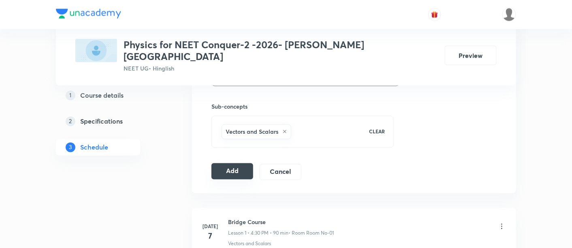
click at [239, 163] on button "Add" at bounding box center [232, 171] width 42 height 16
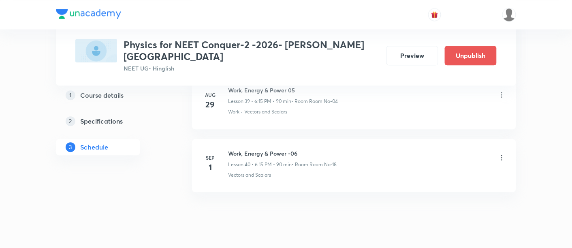
scroll to position [2532, 0]
